Goal: Task Accomplishment & Management: Use online tool/utility

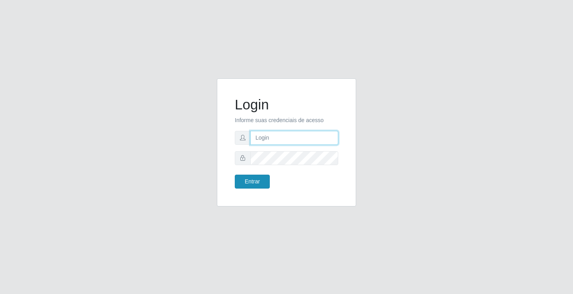
type input "[EMAIL_ADDRESS][DOMAIN_NAME]"
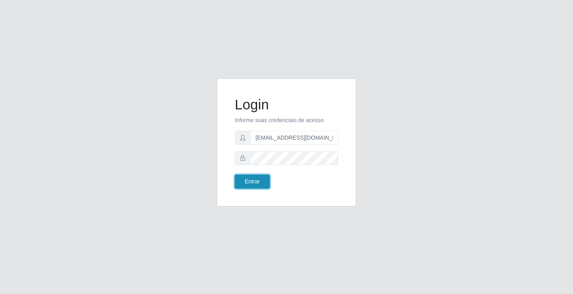
click at [255, 185] on button "Entrar" at bounding box center [252, 182] width 35 height 14
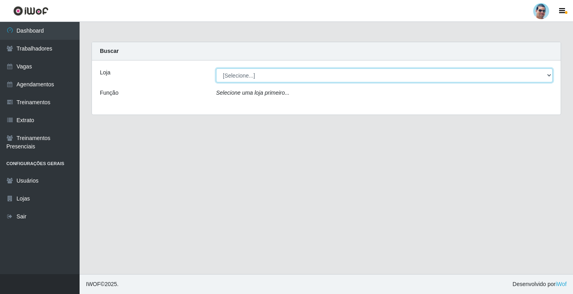
click at [237, 72] on select "[Selecione...] Mercadinho Extrabom" at bounding box center [384, 75] width 337 height 14
select select "175"
click at [216, 68] on select "[Selecione...] Mercadinho Extrabom" at bounding box center [384, 75] width 337 height 14
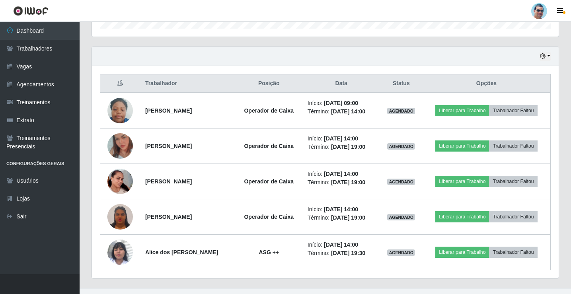
scroll to position [270, 0]
